Goal: Task Accomplishment & Management: Manage account settings

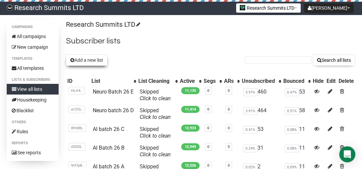
click at [88, 62] on button "Add a new list" at bounding box center [86, 60] width 41 height 11
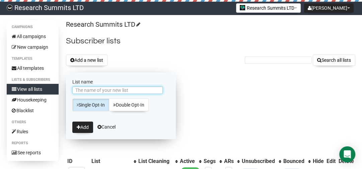
click at [119, 91] on input "List name" at bounding box center [117, 90] width 90 height 7
type input "Neuro Batch 26 A"
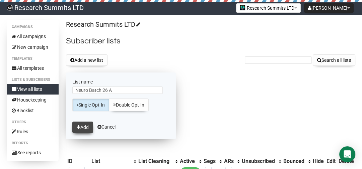
click at [85, 127] on button "Add" at bounding box center [82, 127] width 21 height 11
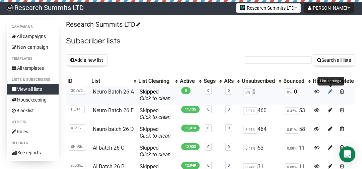
click at [332, 91] on icon at bounding box center [330, 92] width 5 height 6
click at [329, 92] on icon at bounding box center [330, 92] width 5 height 6
click at [344, 93] on td at bounding box center [346, 95] width 18 height 19
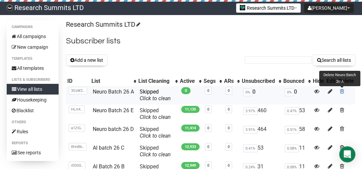
click at [341, 92] on span at bounding box center [341, 92] width 4 height 6
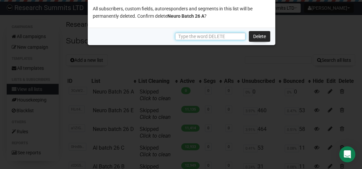
click at [220, 38] on input "text" at bounding box center [210, 36] width 70 height 7
type input "DELETE"
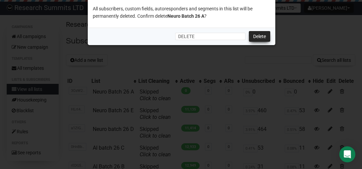
click at [257, 35] on link "Delete" at bounding box center [259, 36] width 21 height 11
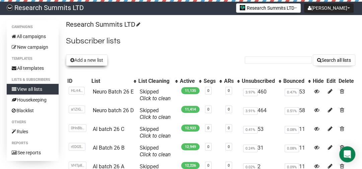
click at [87, 63] on button "Add a new list" at bounding box center [86, 60] width 41 height 11
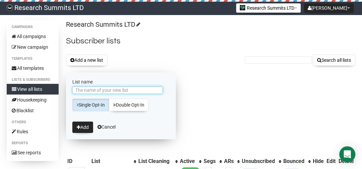
click at [92, 90] on input "List name" at bounding box center [117, 90] width 90 height 7
click at [106, 89] on input "Neuro Batch 23 D" at bounding box center [117, 90] width 90 height 7
type input "Neuro Batch 27 A"
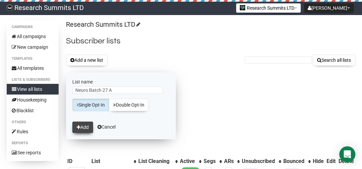
click at [87, 122] on button "Add" at bounding box center [82, 127] width 21 height 11
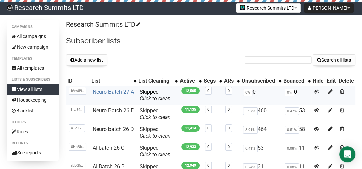
click at [128, 92] on link "Neuro Batch 27 A" at bounding box center [113, 92] width 41 height 6
click at [99, 62] on button "Add a new list" at bounding box center [86, 60] width 41 height 11
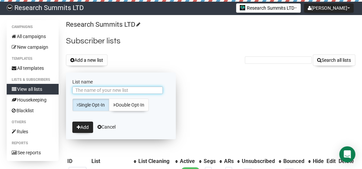
click at [102, 89] on input "List name" at bounding box center [117, 90] width 90 height 7
type input "Neuro batch 27 B"
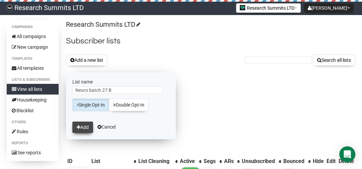
click at [83, 126] on button "Add" at bounding box center [82, 127] width 21 height 11
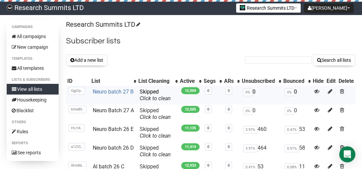
click at [115, 92] on link "Neuro batch 27 B" at bounding box center [113, 92] width 41 height 6
